Goal: Task Accomplishment & Management: Use online tool/utility

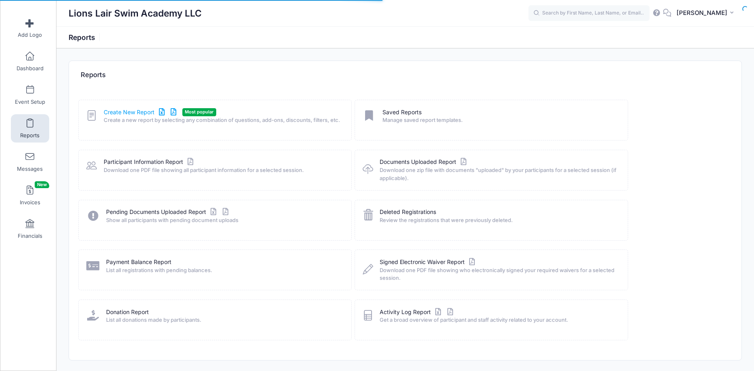
click at [128, 114] on link "Create New Report" at bounding box center [141, 112] width 75 height 8
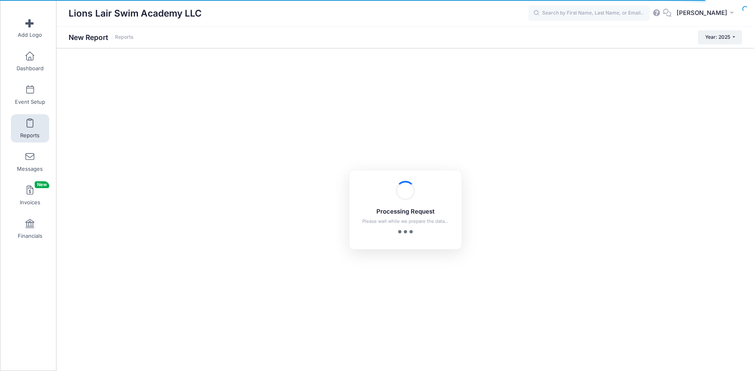
checkbox input "true"
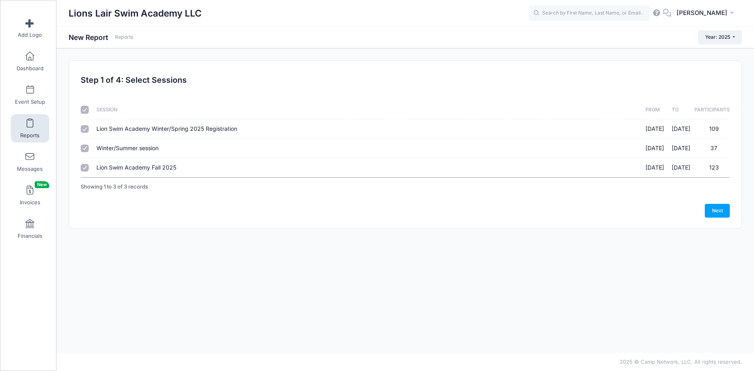
click at [84, 129] on input "Lion Swim Academy Winter/Spring 2025 Registration 01/23/2025 - 05/15/2025 109" at bounding box center [85, 129] width 8 height 8
checkbox input "false"
click at [85, 148] on input "Winter/Summer session 05/27/2025 - 06/26/2025 37" at bounding box center [85, 148] width 8 height 8
checkbox input "false"
click at [714, 208] on link "Next" at bounding box center [716, 211] width 25 height 14
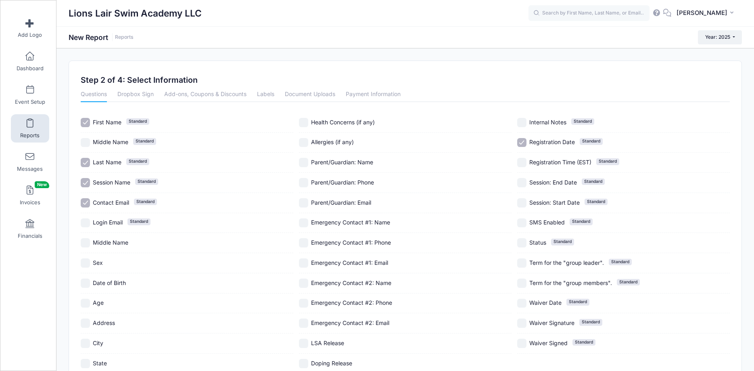
click at [87, 125] on input "First Name Standard" at bounding box center [85, 122] width 9 height 9
checkbox input "false"
click at [86, 163] on input "Last Name Standard" at bounding box center [85, 162] width 9 height 9
checkbox input "false"
click at [86, 185] on input "Session Name Standard" at bounding box center [85, 182] width 9 height 9
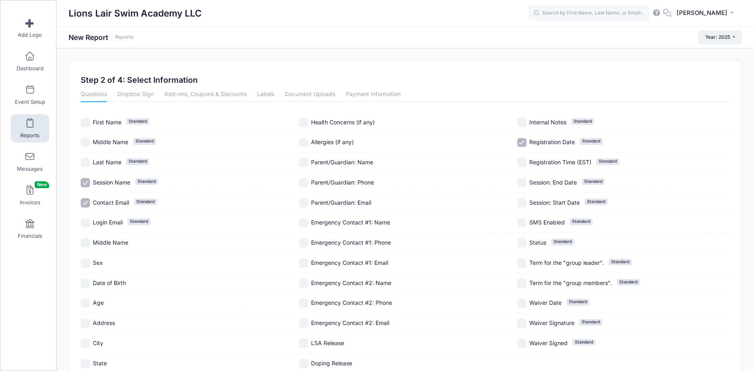
checkbox input "false"
click at [85, 204] on input "Contact Email Standard" at bounding box center [85, 202] width 9 height 9
checkbox input "false"
click at [307, 163] on input "Parent/Guardian: Name" at bounding box center [303, 162] width 9 height 9
checkbox input "true"
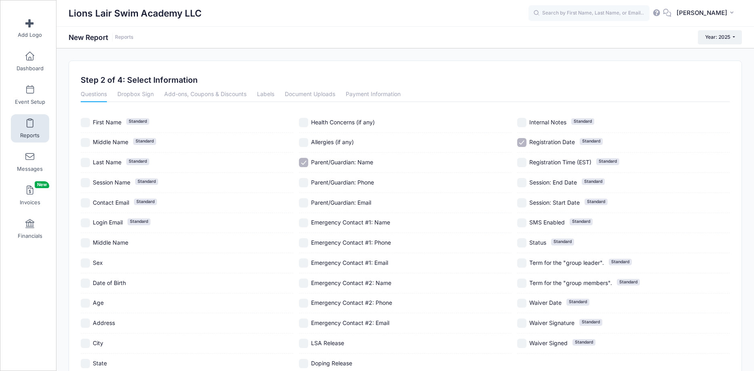
click at [304, 222] on input "Emergency Contact #1: Name" at bounding box center [303, 222] width 9 height 9
checkbox input "true"
click at [306, 285] on input "Emergency Contact #2: Name" at bounding box center [303, 282] width 9 height 9
checkbox input "true"
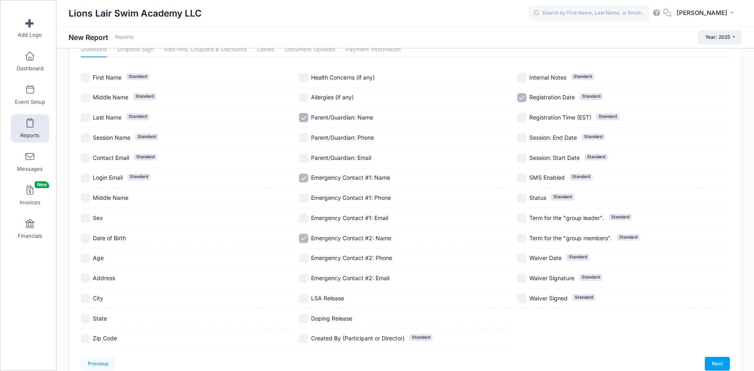
scroll to position [86, 0]
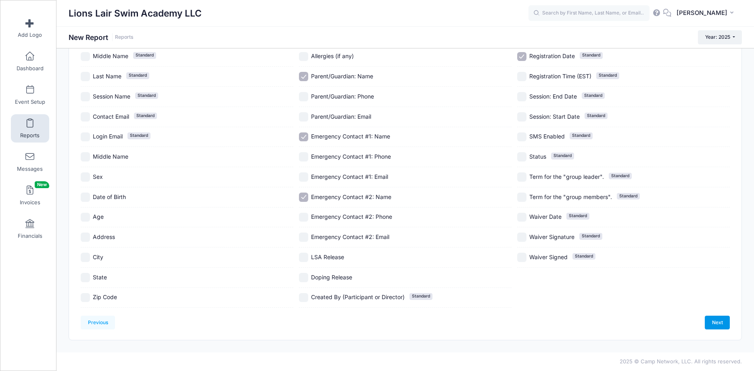
click at [718, 322] on link "Next" at bounding box center [716, 322] width 25 height 14
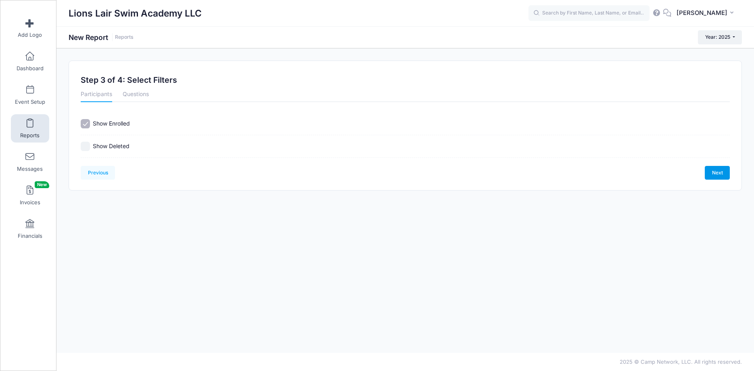
click at [714, 173] on link "Next" at bounding box center [716, 173] width 25 height 14
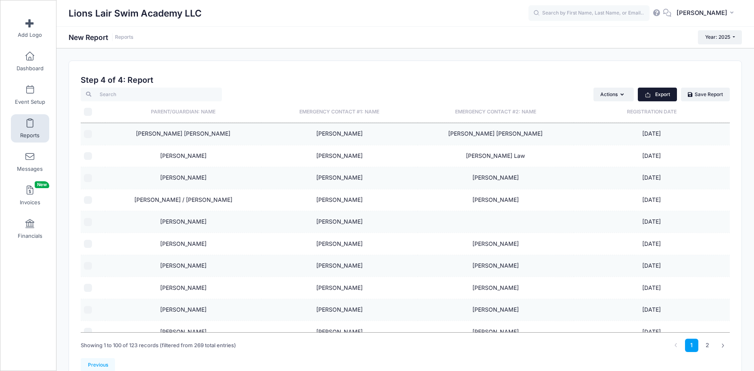
click at [662, 96] on button "Export" at bounding box center [656, 94] width 39 height 14
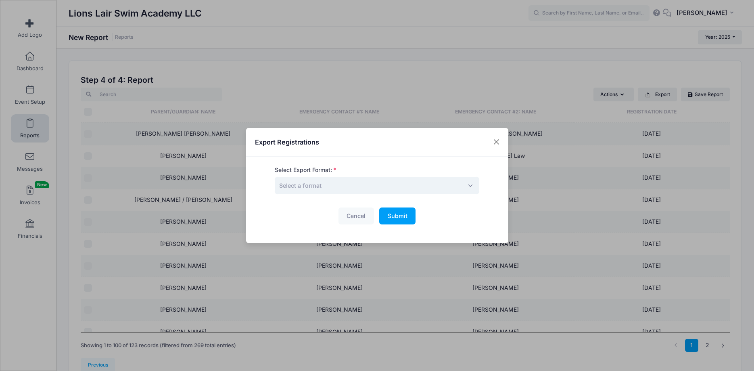
click at [413, 192] on span "Select a format" at bounding box center [377, 185] width 204 height 17
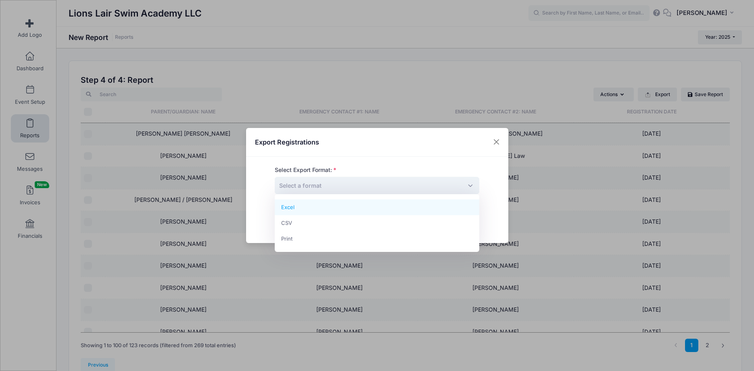
select select "excel"
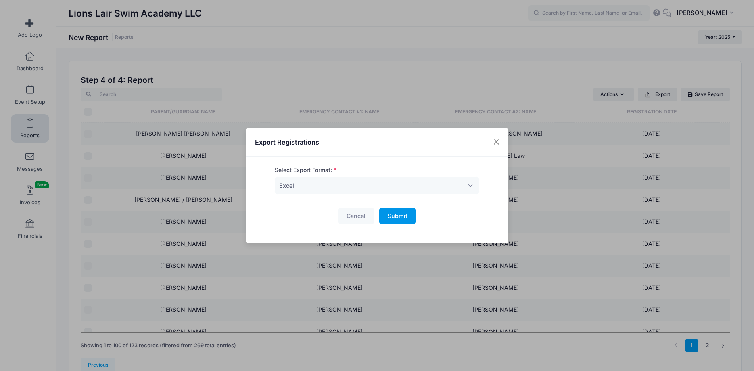
click at [399, 219] on button "Submit Please wait..." at bounding box center [397, 215] width 36 height 17
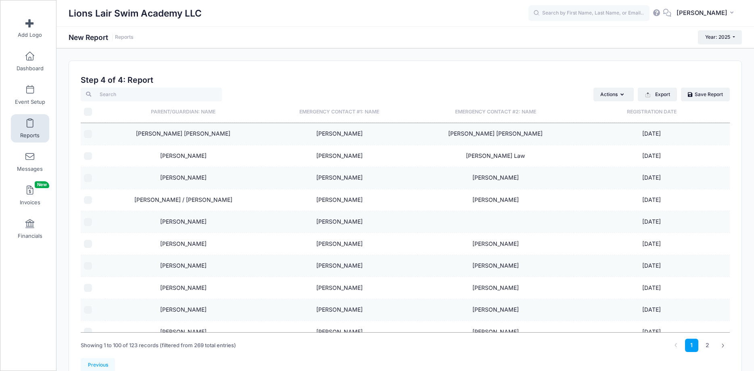
click at [581, 2] on div "Lions Lair Swim Academy LLC GL" at bounding box center [404, 13] width 697 height 26
